Goal: Use online tool/utility: Utilize a website feature to perform a specific function

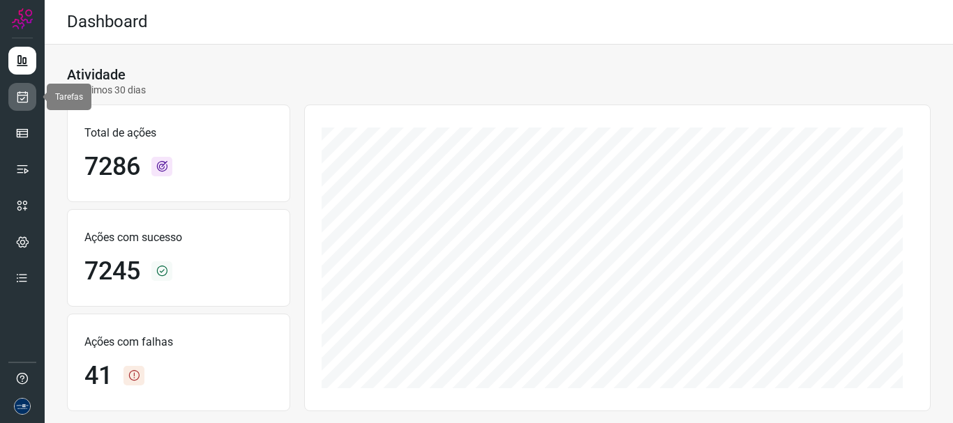
click at [24, 96] on icon at bounding box center [22, 97] width 15 height 14
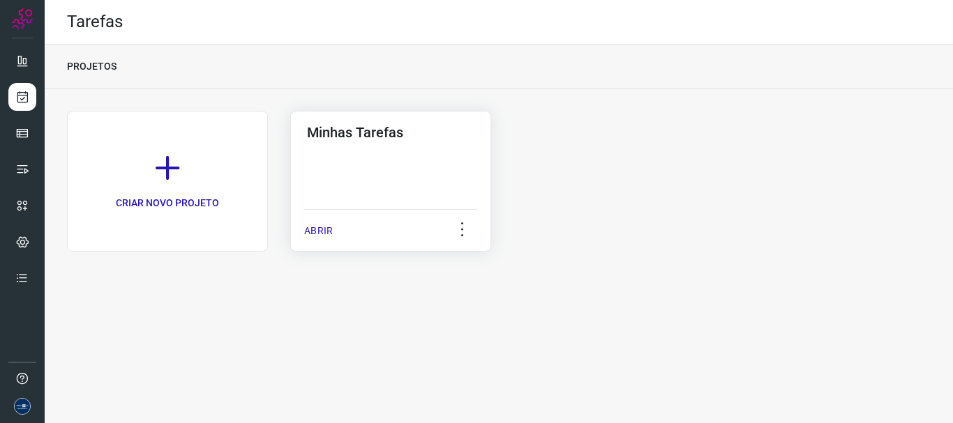
click at [324, 230] on p "ABRIR" at bounding box center [318, 231] width 29 height 15
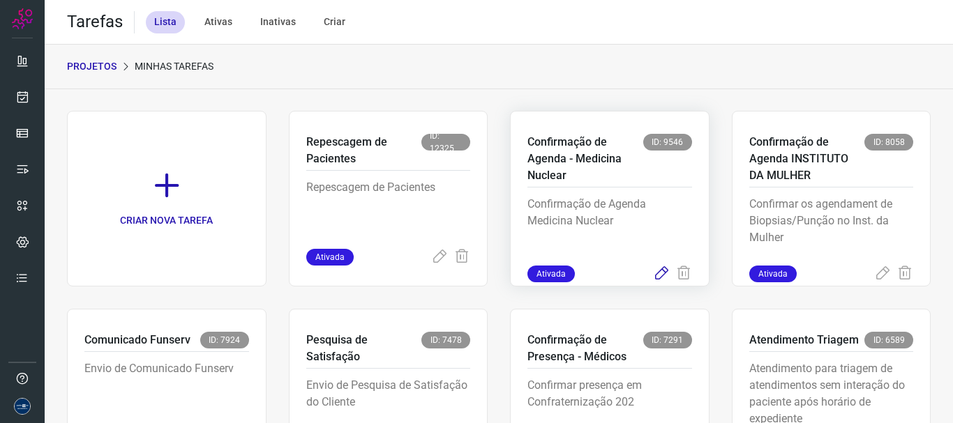
click at [653, 269] on icon at bounding box center [661, 274] width 17 height 17
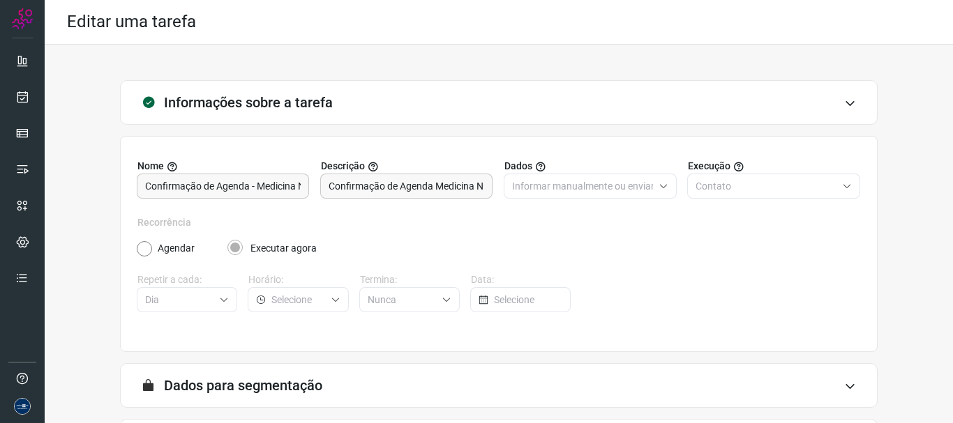
scroll to position [121, 0]
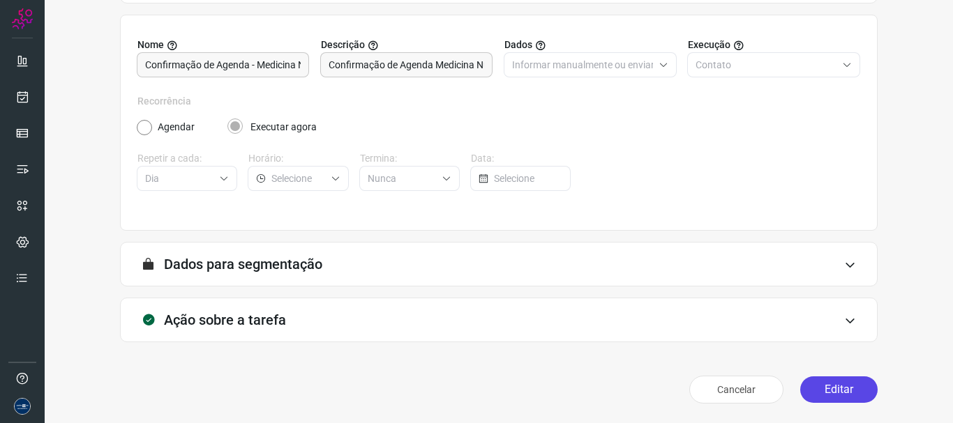
click at [815, 386] on button "Editar" at bounding box center [838, 390] width 77 height 27
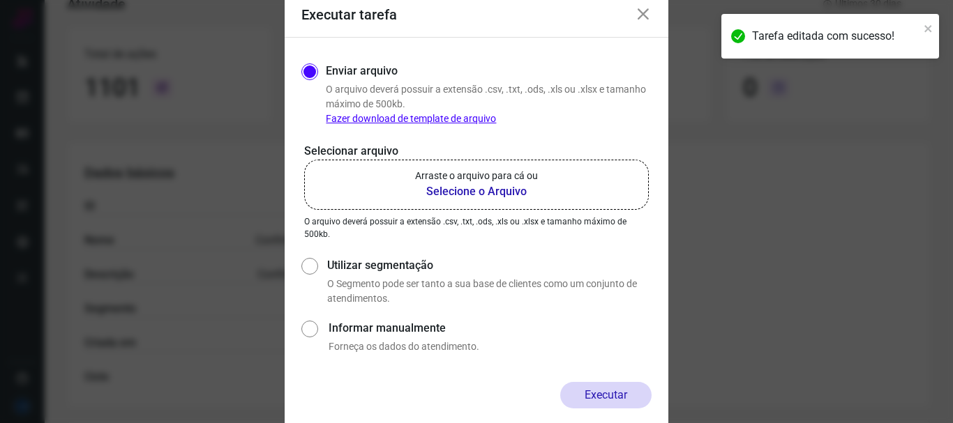
click at [442, 196] on b "Selecione o Arquivo" at bounding box center [476, 191] width 123 height 17
click at [0, 0] on input "Arraste o arquivo para cá ou Selecione o Arquivo" at bounding box center [0, 0] width 0 height 0
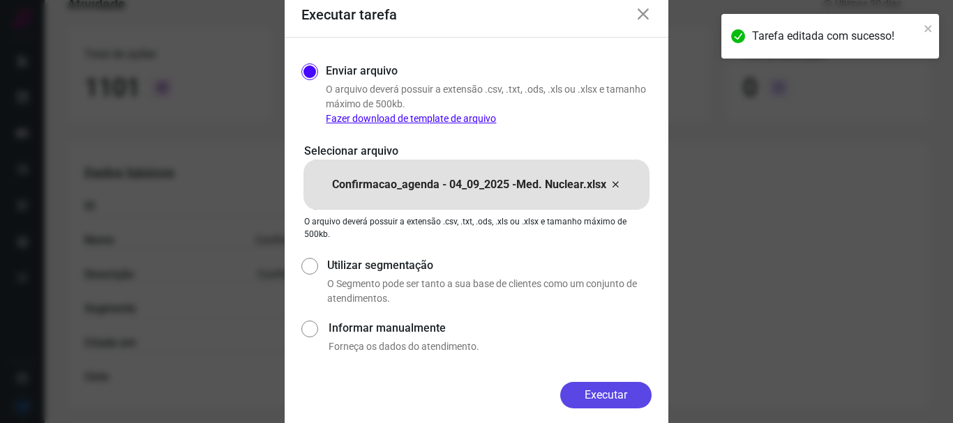
click at [584, 398] on button "Executar" at bounding box center [605, 395] width 91 height 27
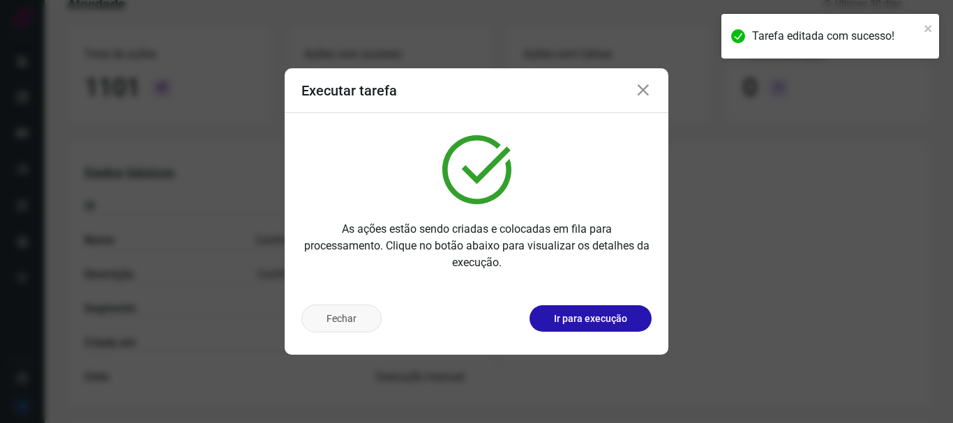
click at [335, 322] on button "Fechar" at bounding box center [341, 319] width 80 height 28
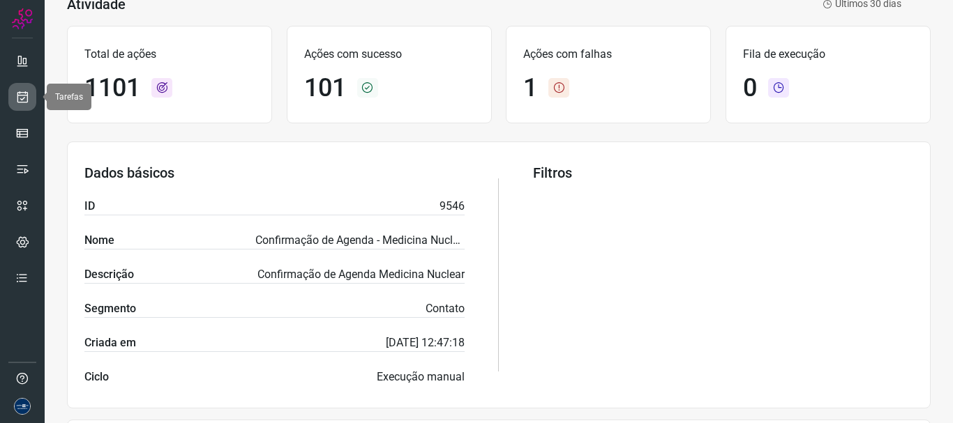
click at [27, 91] on icon at bounding box center [22, 97] width 15 height 14
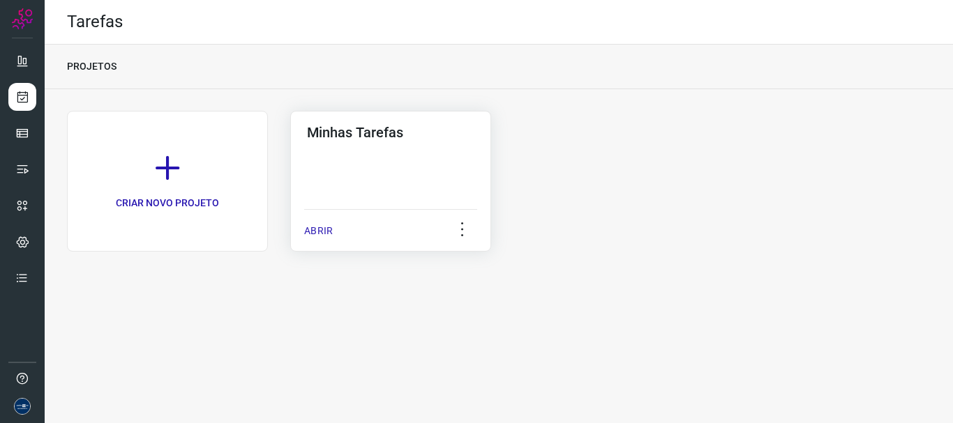
click at [336, 235] on div "ABRIR" at bounding box center [390, 226] width 173 height 35
click at [321, 225] on p "ABRIR" at bounding box center [318, 231] width 29 height 15
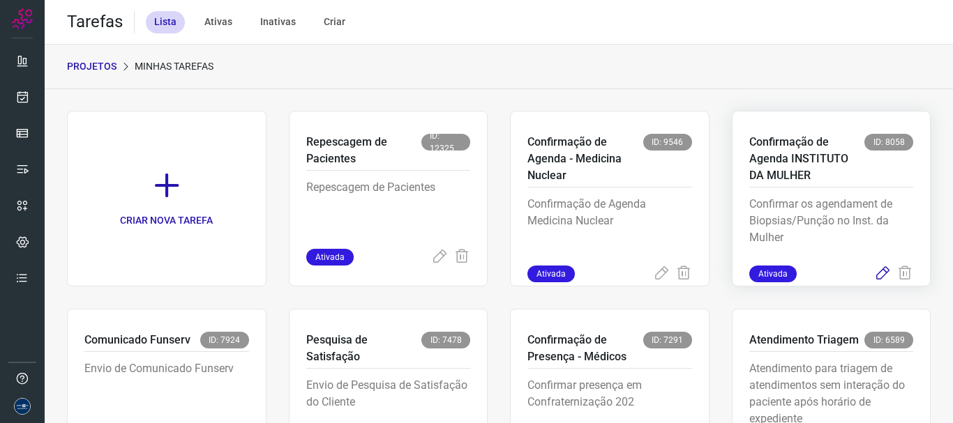
click at [874, 269] on icon at bounding box center [882, 274] width 17 height 17
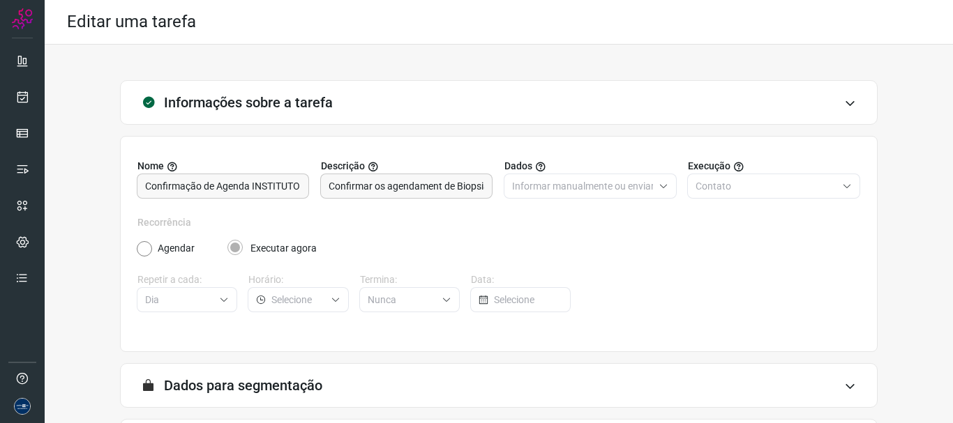
scroll to position [121, 0]
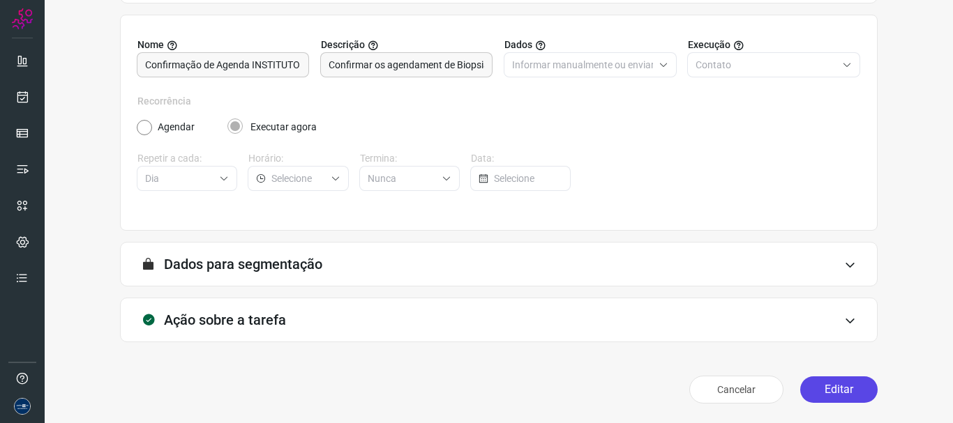
click at [830, 385] on button "Editar" at bounding box center [838, 390] width 77 height 27
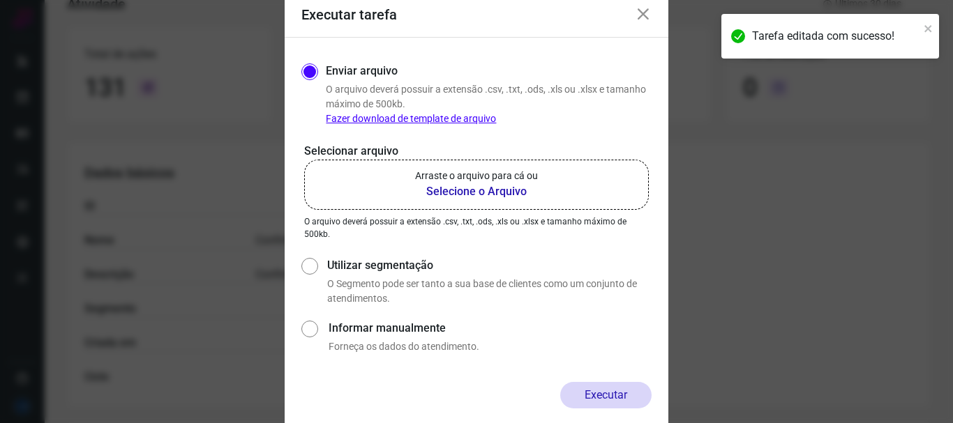
click at [494, 183] on b "Selecione o Arquivo" at bounding box center [476, 191] width 123 height 17
click at [0, 0] on input "Arraste o arquivo para cá ou Selecione o Arquivo" at bounding box center [0, 0] width 0 height 0
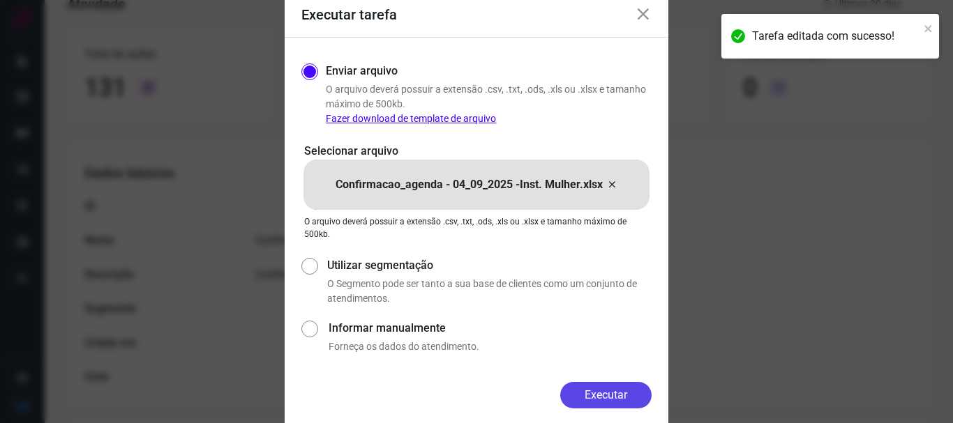
click at [606, 398] on button "Executar" at bounding box center [605, 395] width 91 height 27
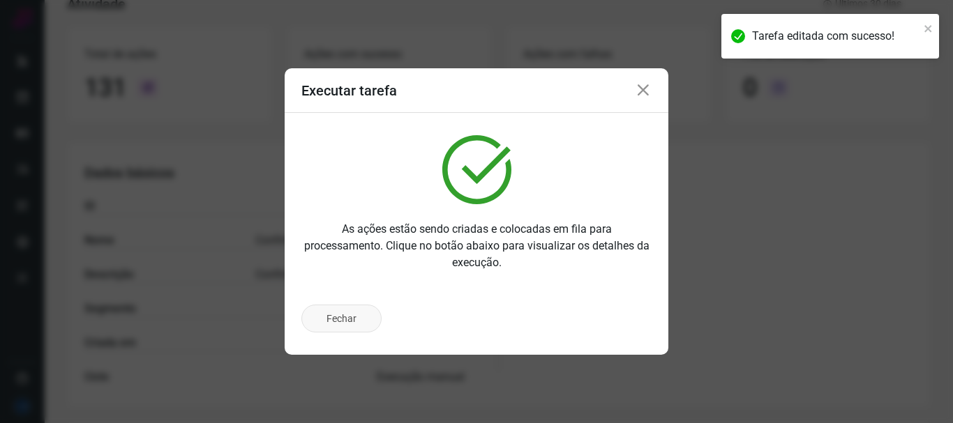
click at [343, 312] on button "Fechar" at bounding box center [341, 319] width 80 height 28
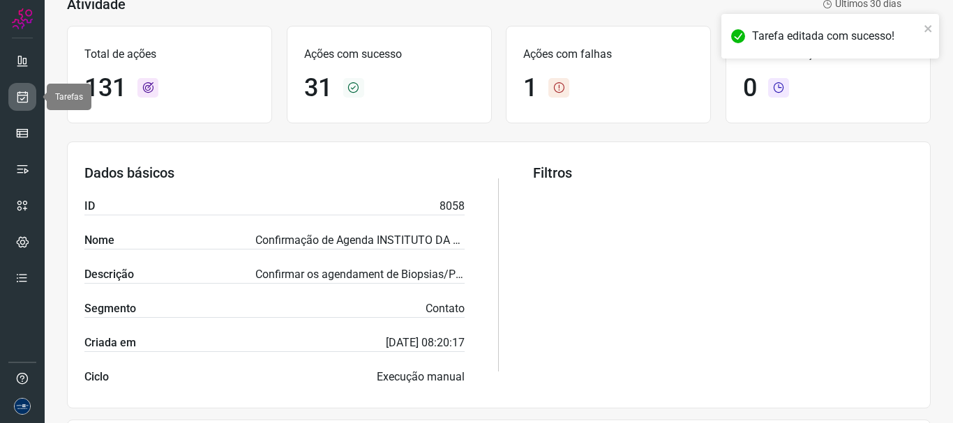
click at [29, 96] on link at bounding box center [22, 97] width 28 height 28
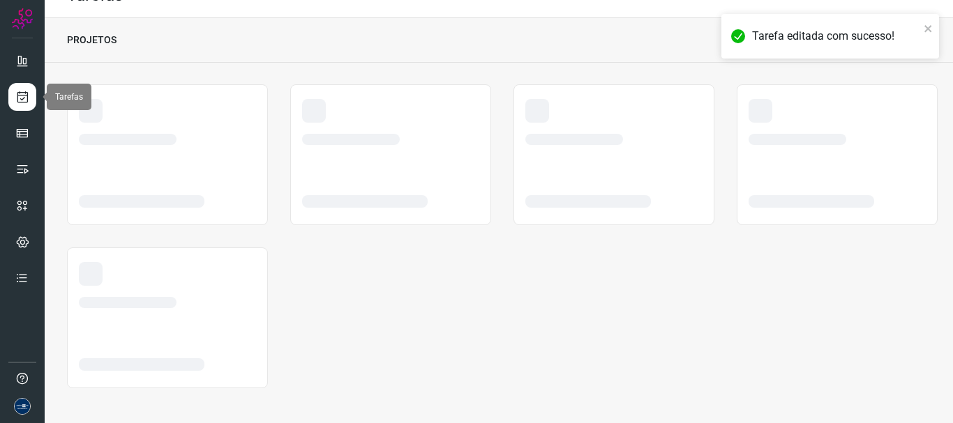
scroll to position [27, 0]
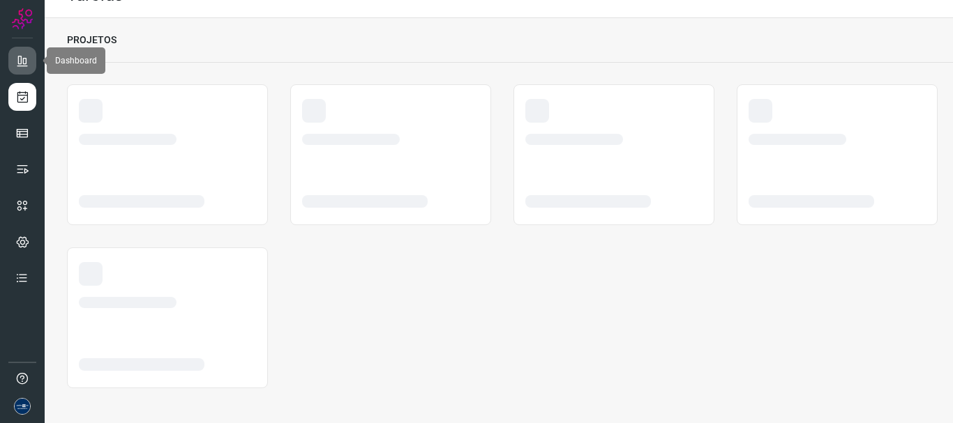
click at [10, 54] on link at bounding box center [22, 61] width 28 height 28
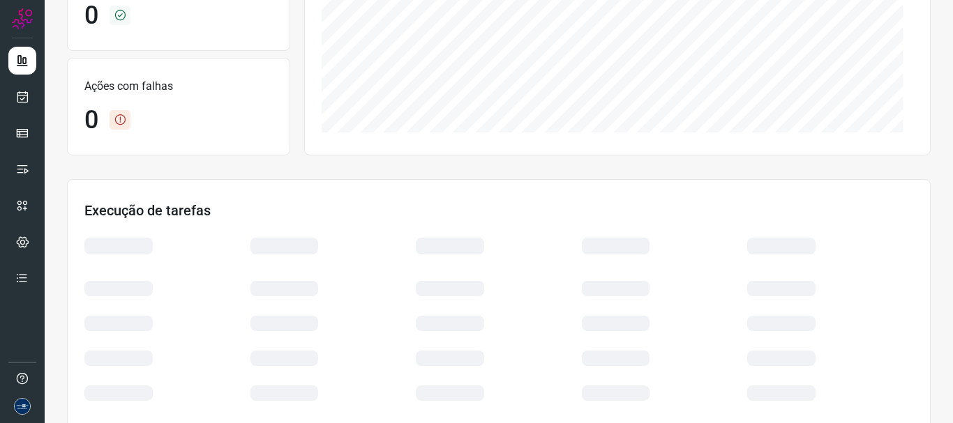
scroll to position [314, 0]
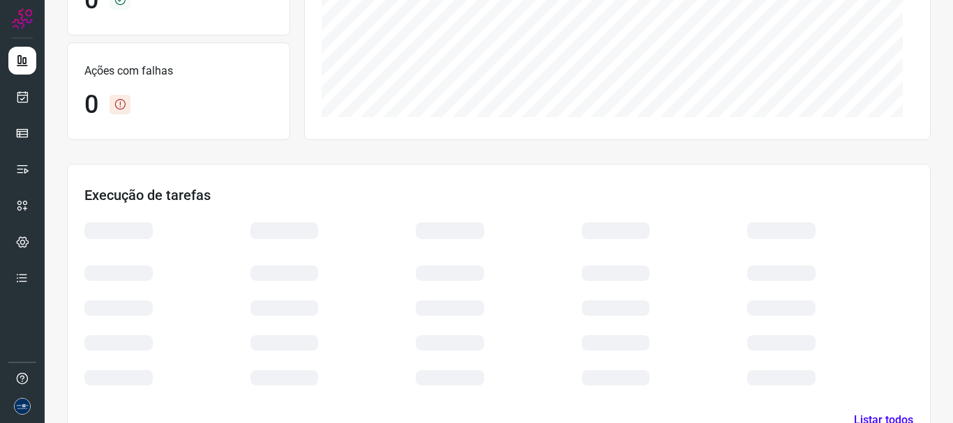
scroll to position [314, 0]
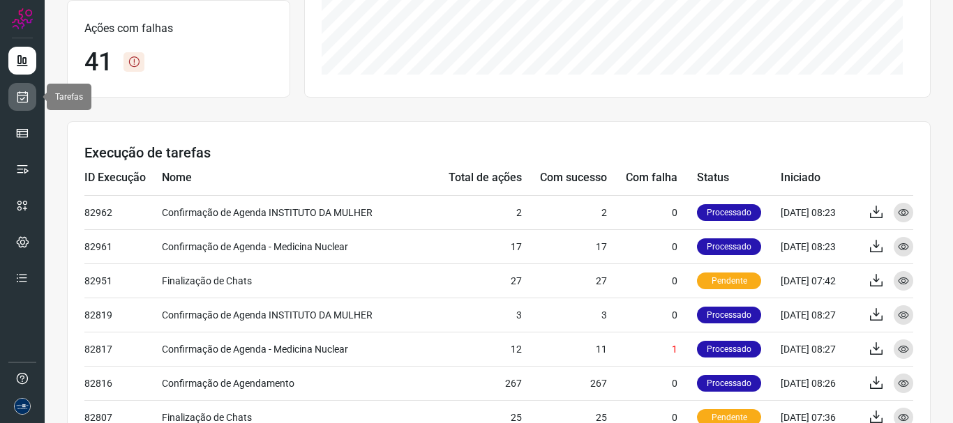
click at [27, 100] on icon at bounding box center [22, 97] width 15 height 14
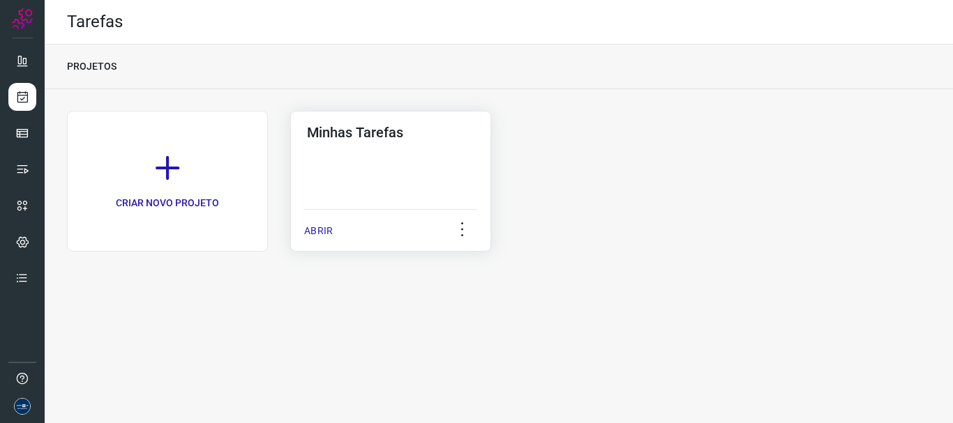
click at [331, 227] on p "ABRIR" at bounding box center [318, 231] width 29 height 15
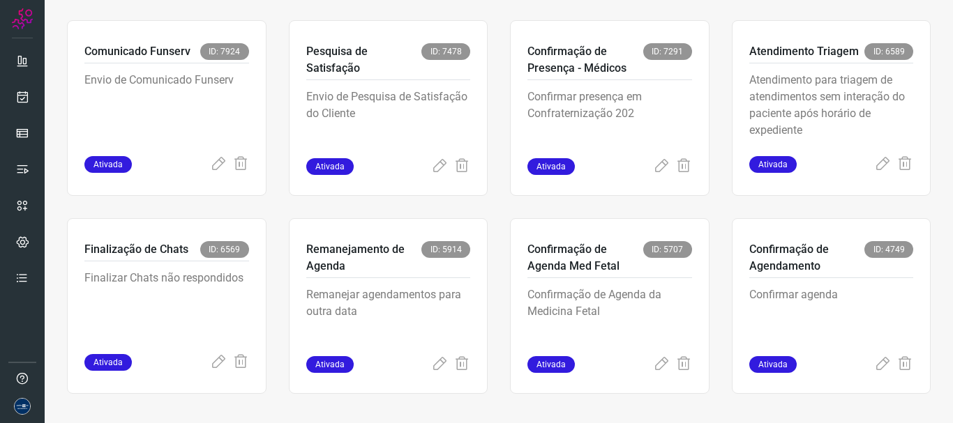
scroll to position [294, 0]
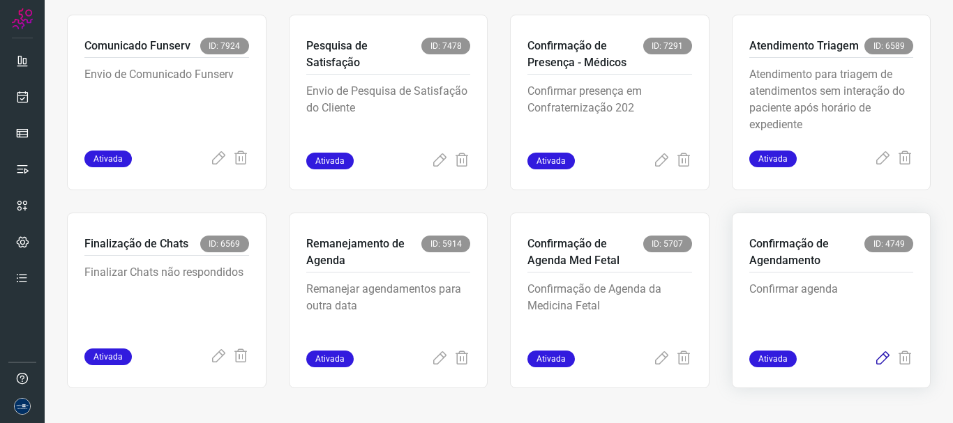
click at [874, 360] on icon at bounding box center [882, 359] width 17 height 17
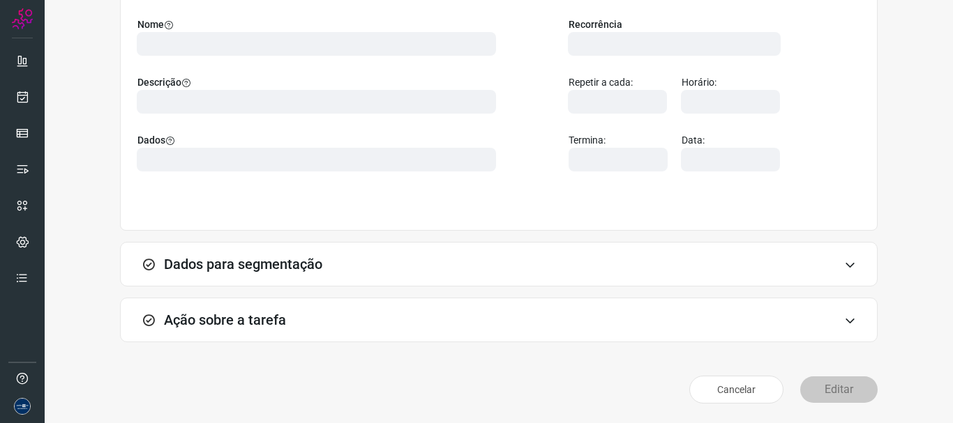
scroll to position [121, 0]
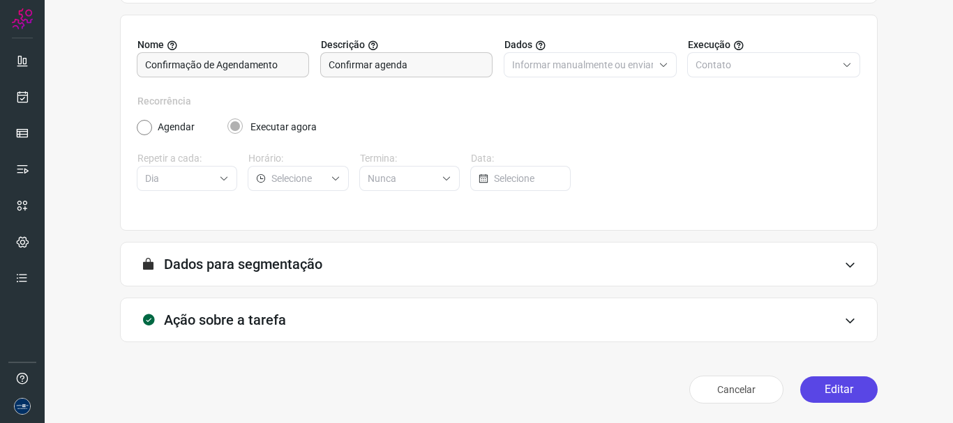
click at [824, 403] on div "Cancelar Editar" at bounding box center [499, 389] width 758 height 39
click at [823, 393] on button "Editar" at bounding box center [838, 390] width 77 height 27
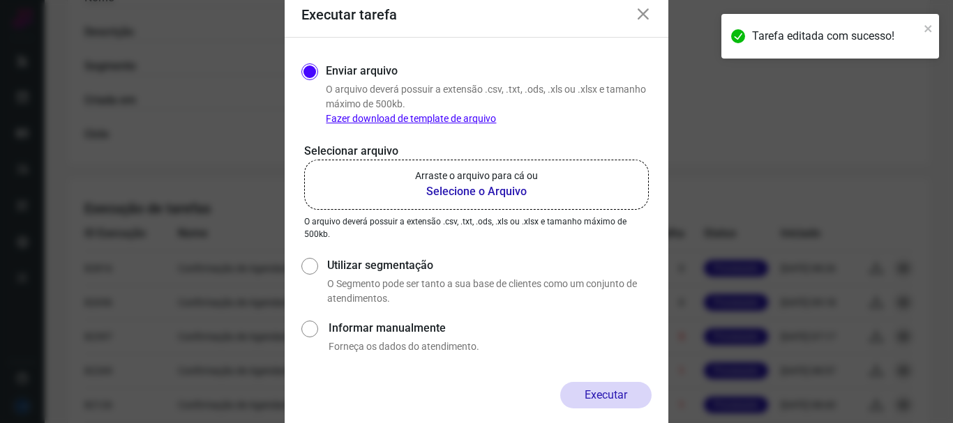
scroll to position [392, 0]
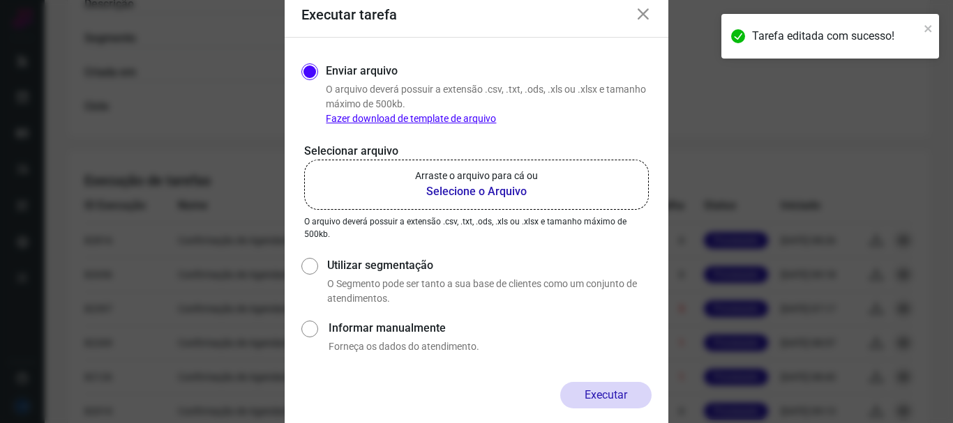
click at [465, 189] on b "Selecione o Arquivo" at bounding box center [476, 191] width 123 height 17
click at [0, 0] on input "Arraste o arquivo para cá ou Selecione o Arquivo" at bounding box center [0, 0] width 0 height 0
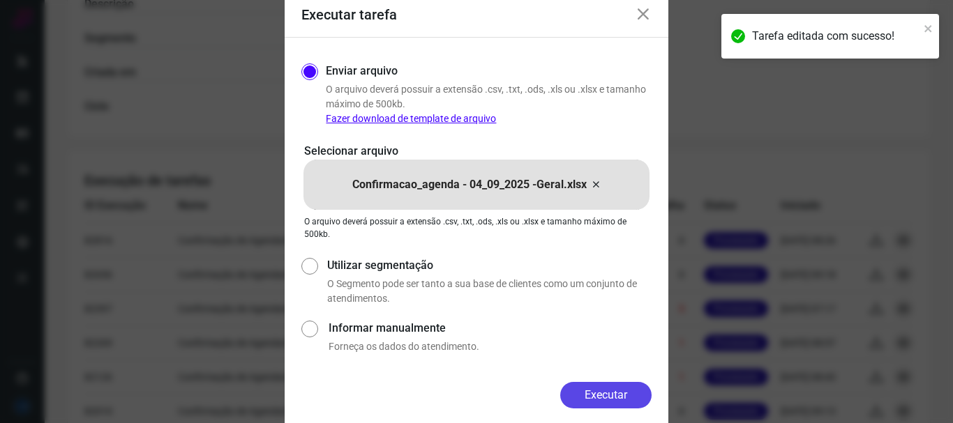
click at [608, 386] on button "Executar" at bounding box center [605, 395] width 91 height 27
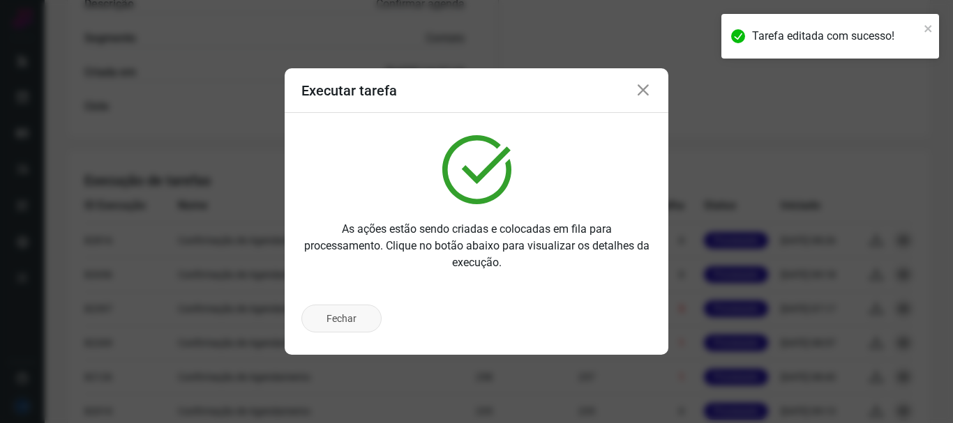
click at [345, 315] on button "Fechar" at bounding box center [341, 319] width 80 height 28
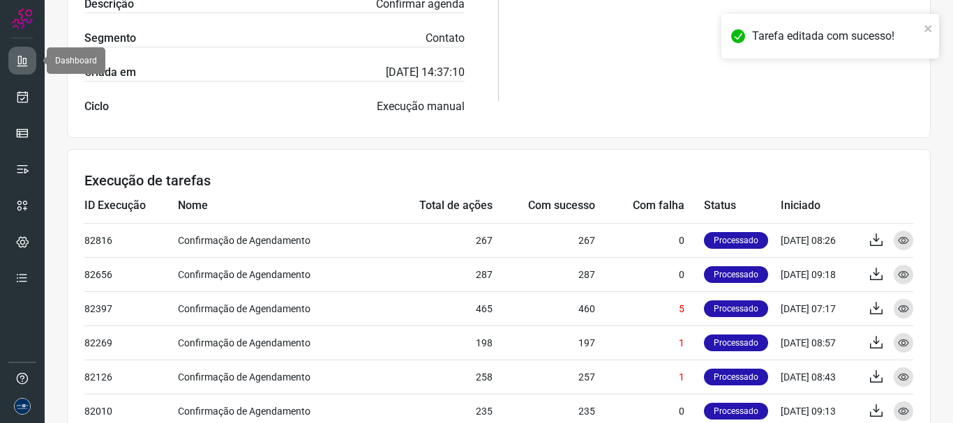
click at [24, 65] on icon at bounding box center [22, 61] width 14 height 14
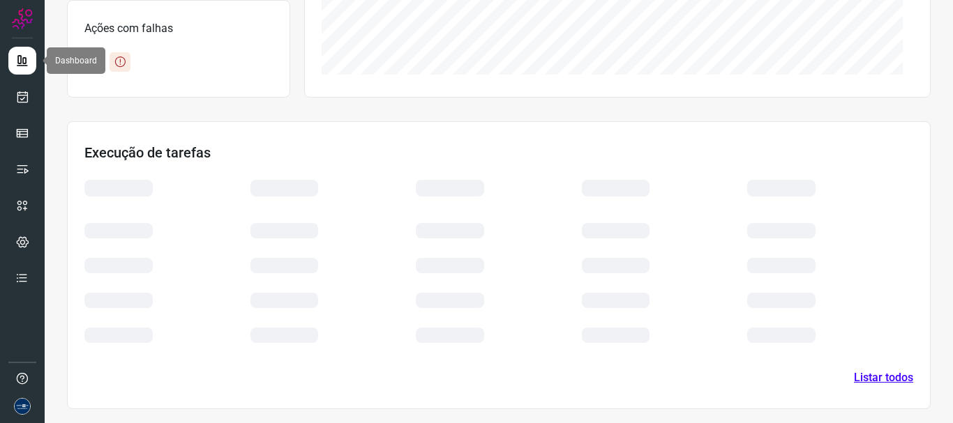
scroll to position [314, 0]
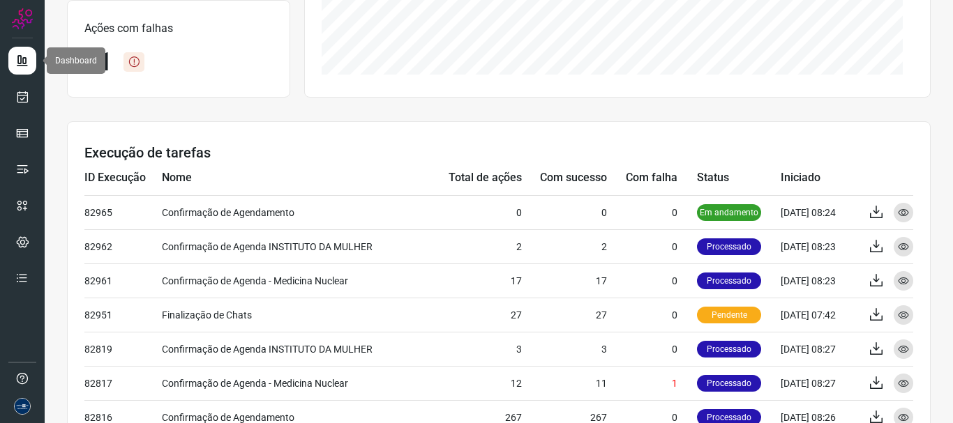
click at [22, 61] on icon at bounding box center [22, 61] width 14 height 14
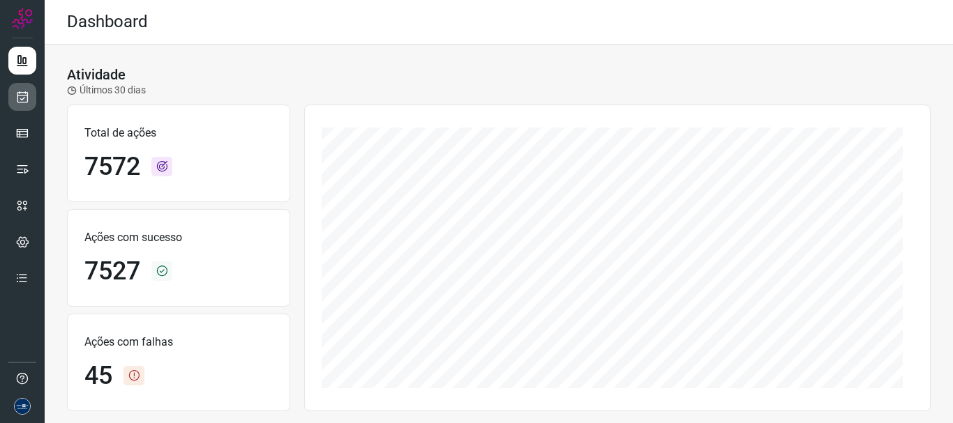
click at [18, 91] on icon at bounding box center [22, 97] width 15 height 14
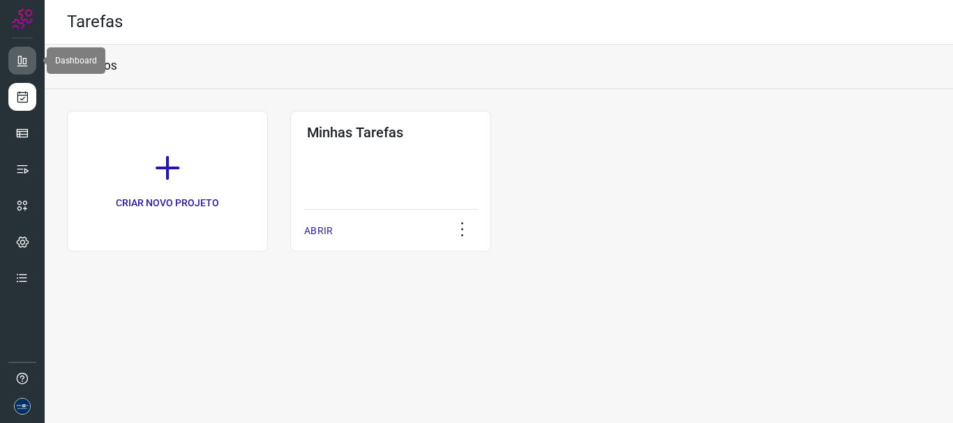
click at [18, 59] on icon at bounding box center [22, 61] width 14 height 14
